Goal: Transaction & Acquisition: Obtain resource

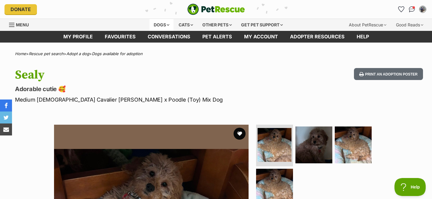
click at [156, 25] on div "Dogs" at bounding box center [161, 25] width 24 height 12
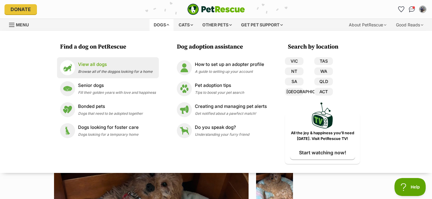
click at [100, 67] on p "View all dogs" at bounding box center [115, 64] width 74 height 7
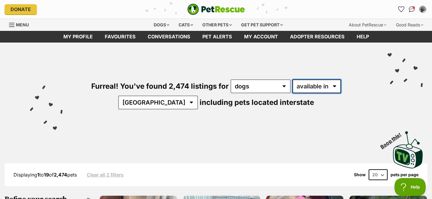
click at [292, 88] on select "available in located in" at bounding box center [316, 86] width 49 height 14
select select "disabled"
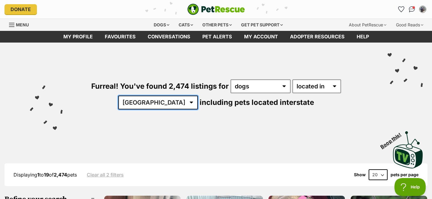
click at [198, 96] on select "[GEOGRAPHIC_DATA] [GEOGRAPHIC_DATA] [GEOGRAPHIC_DATA] [GEOGRAPHIC_DATA] [GEOGRA…" at bounding box center [157, 103] width 79 height 14
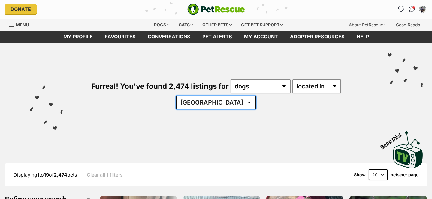
click at [255, 96] on select "Australia ACT NSW NT QLD SA TAS VIC WA" at bounding box center [215, 103] width 79 height 14
select select "[GEOGRAPHIC_DATA]"
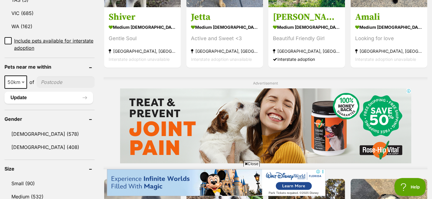
scroll to position [434, 0]
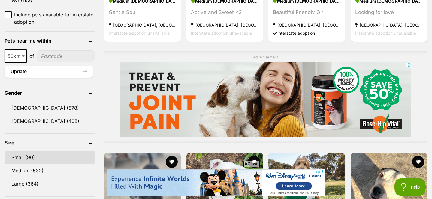
click at [40, 151] on link "Small (90)" at bounding box center [49, 157] width 90 height 13
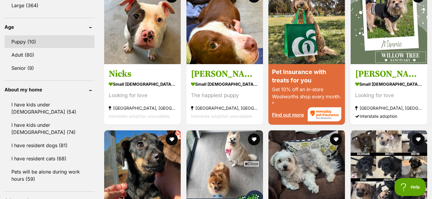
scroll to position [614, 0]
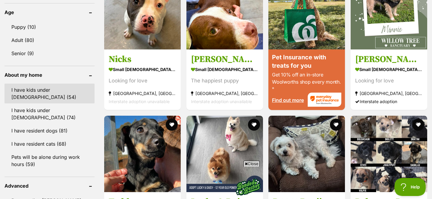
click at [41, 88] on link "I have kids under 5 years old (54)" at bounding box center [49, 94] width 90 height 20
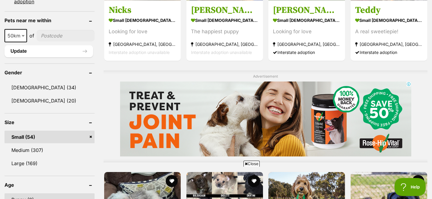
scroll to position [404, 0]
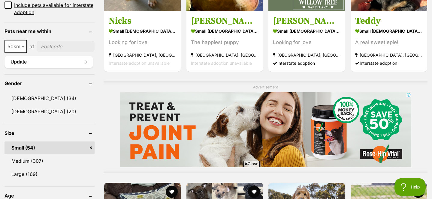
click at [23, 48] on span at bounding box center [24, 46] width 6 height 13
select select "100"
click at [63, 47] on input"] "postcode" at bounding box center [67, 46] width 56 height 11
type input"] "2076"
click at [65, 61] on button "Update" at bounding box center [48, 62] width 88 height 12
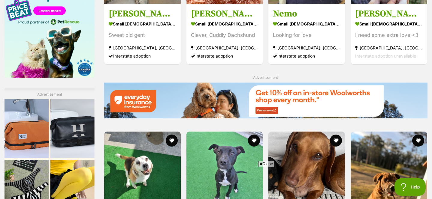
scroll to position [801, 0]
